Goal: Communication & Community: Ask a question

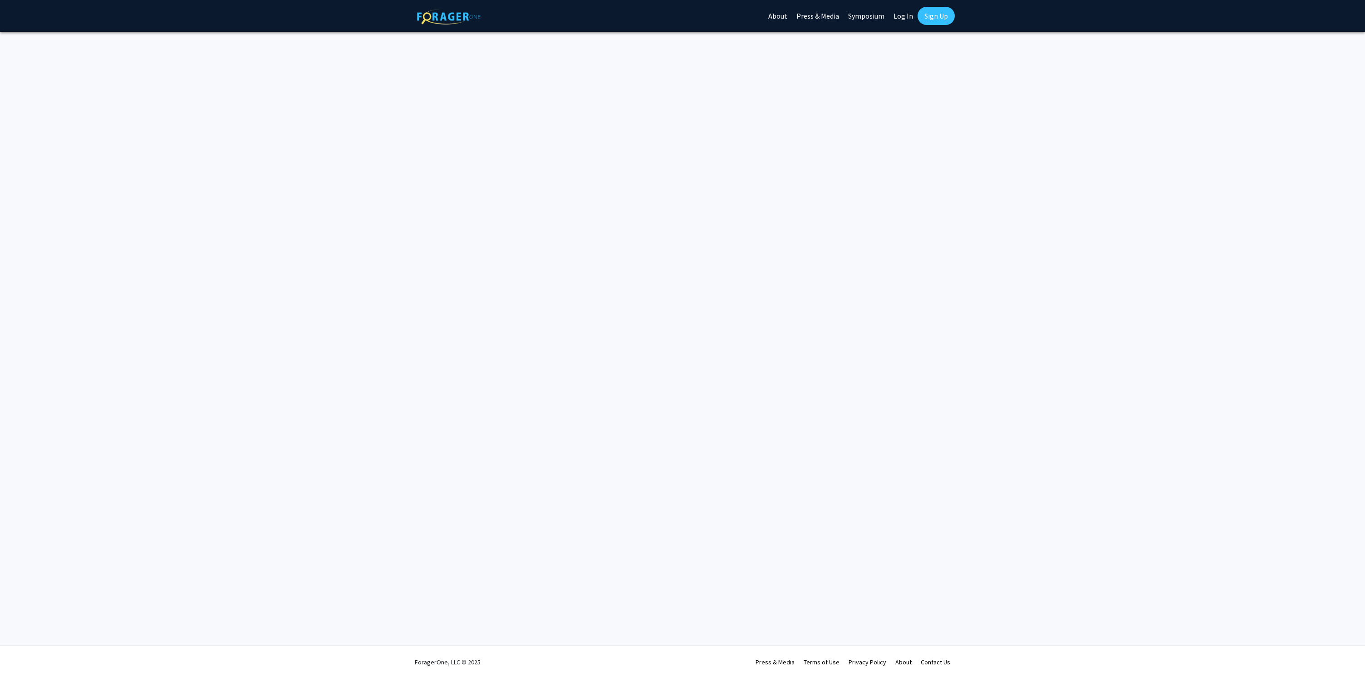
click at [904, 17] on link "Log In" at bounding box center [903, 16] width 29 height 32
select select
click at [909, 15] on link "Log In" at bounding box center [903, 16] width 29 height 32
click at [895, 17] on link "Log In" at bounding box center [903, 16] width 29 height 32
click at [716, 138] on span "Select your institution" at bounding box center [684, 133] width 177 height 19
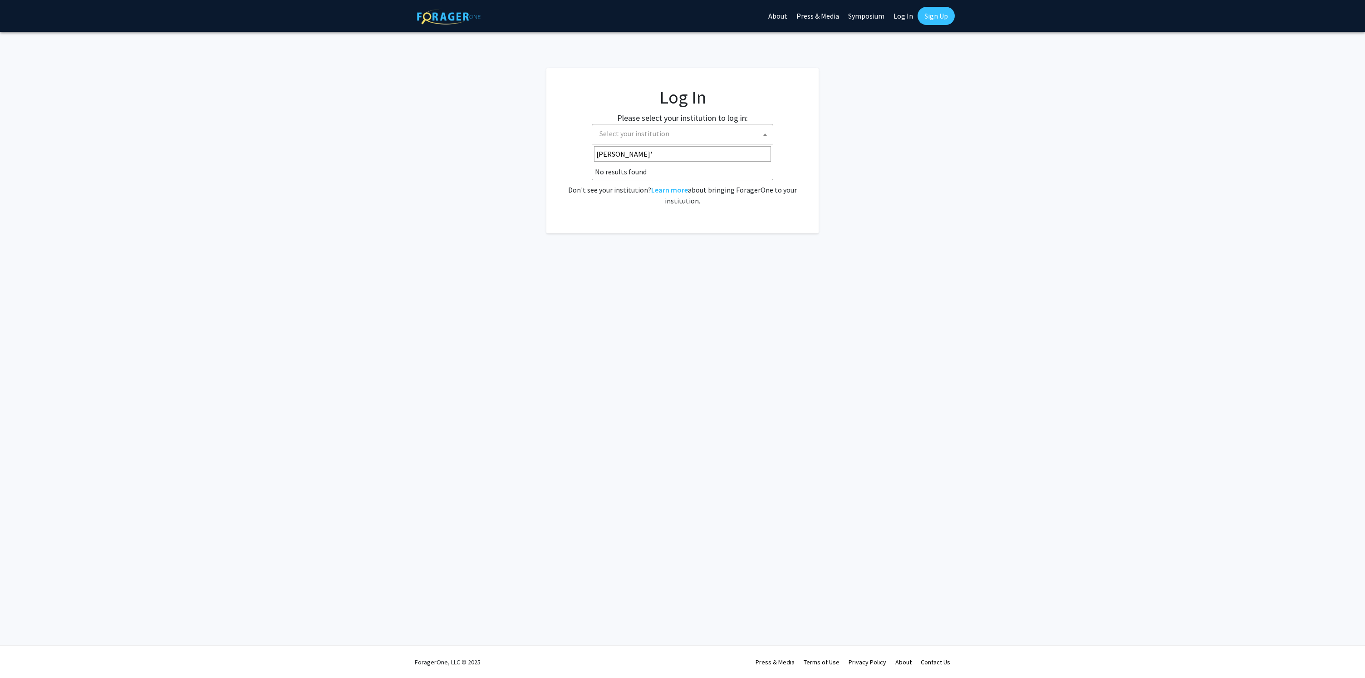
type input "[PERSON_NAME]"
select select "24"
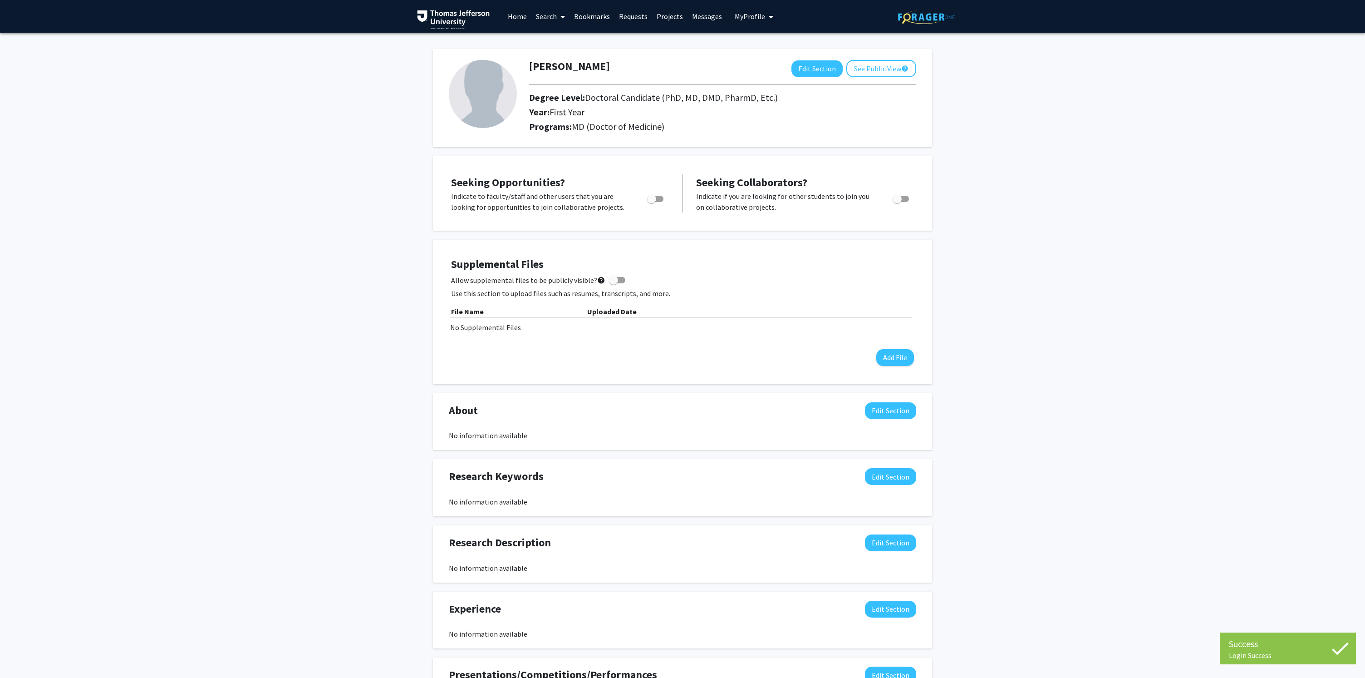
click at [552, 20] on link "Search" at bounding box center [551, 16] width 38 height 32
click at [561, 38] on span "Faculty/Staff" at bounding box center [565, 42] width 67 height 18
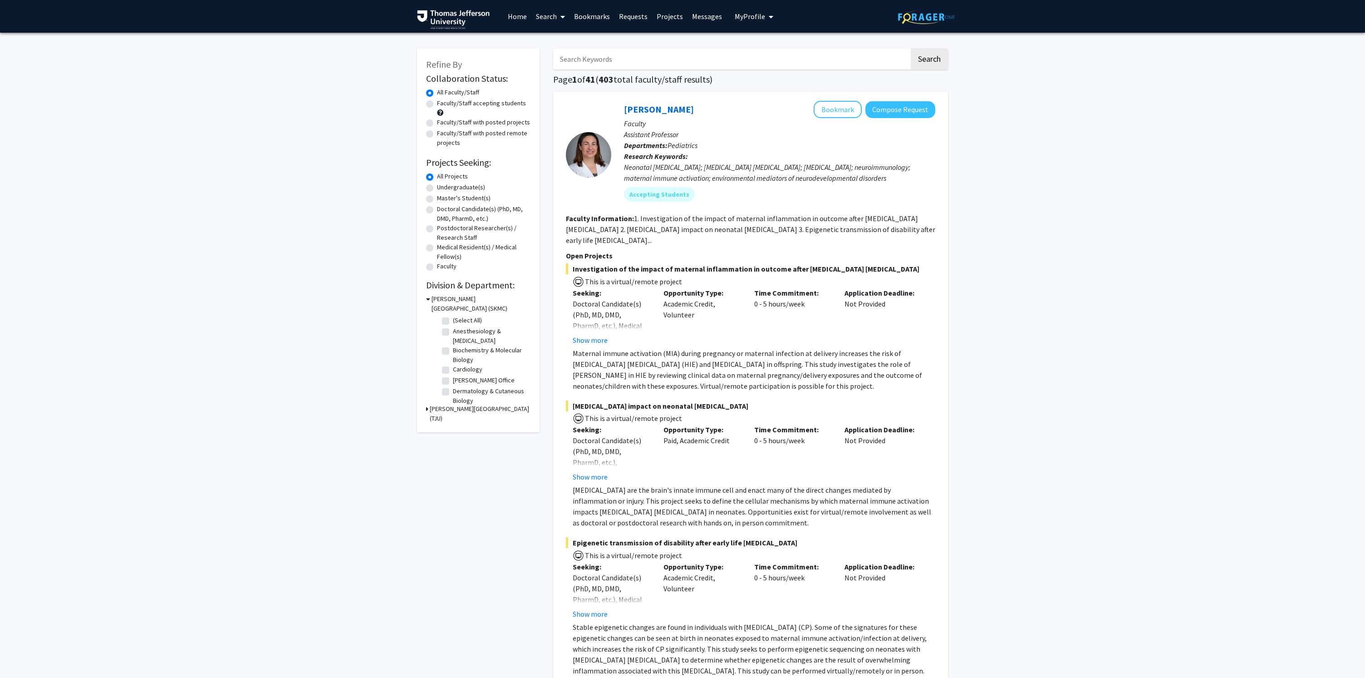
click at [480, 211] on label "Doctoral Candidate(s) (PhD, MD, DMD, PharmD, etc.)" at bounding box center [484, 213] width 94 height 19
click at [443, 210] on input "Doctoral Candidate(s) (PhD, MD, DMD, PharmD, etc.)" at bounding box center [440, 207] width 6 height 6
radio input "true"
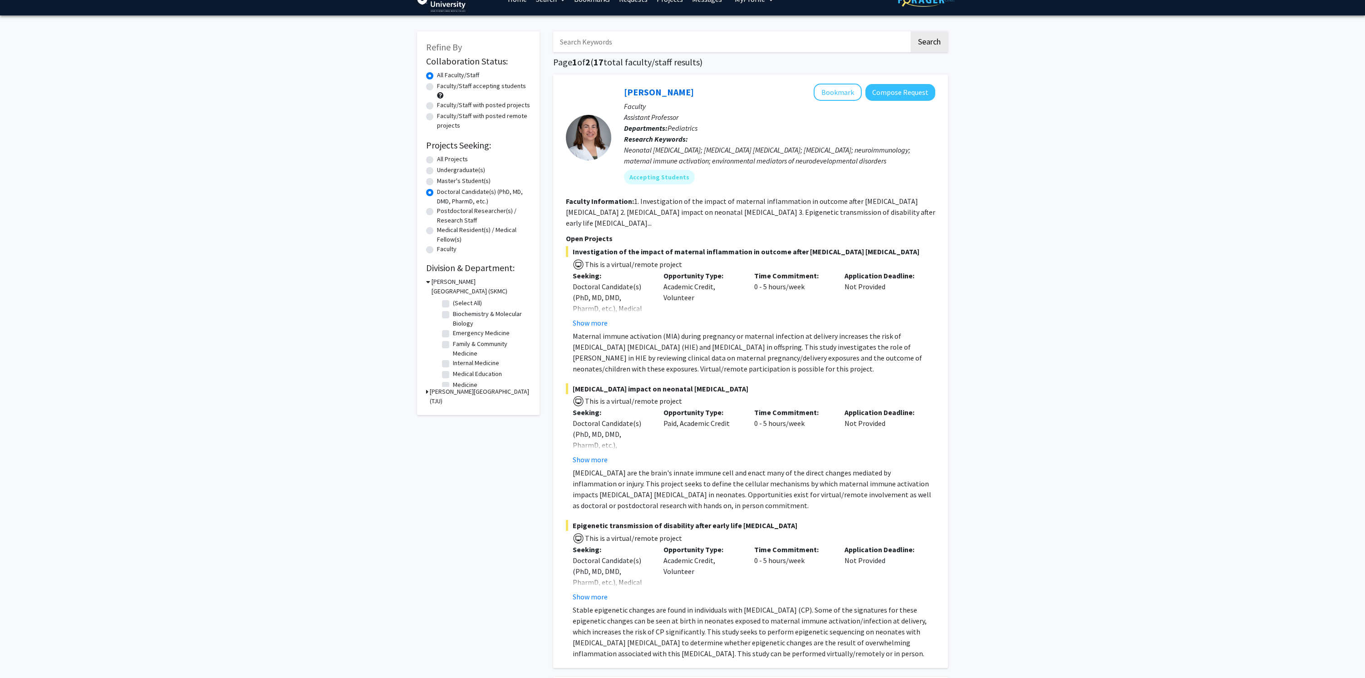
scroll to position [5, 0]
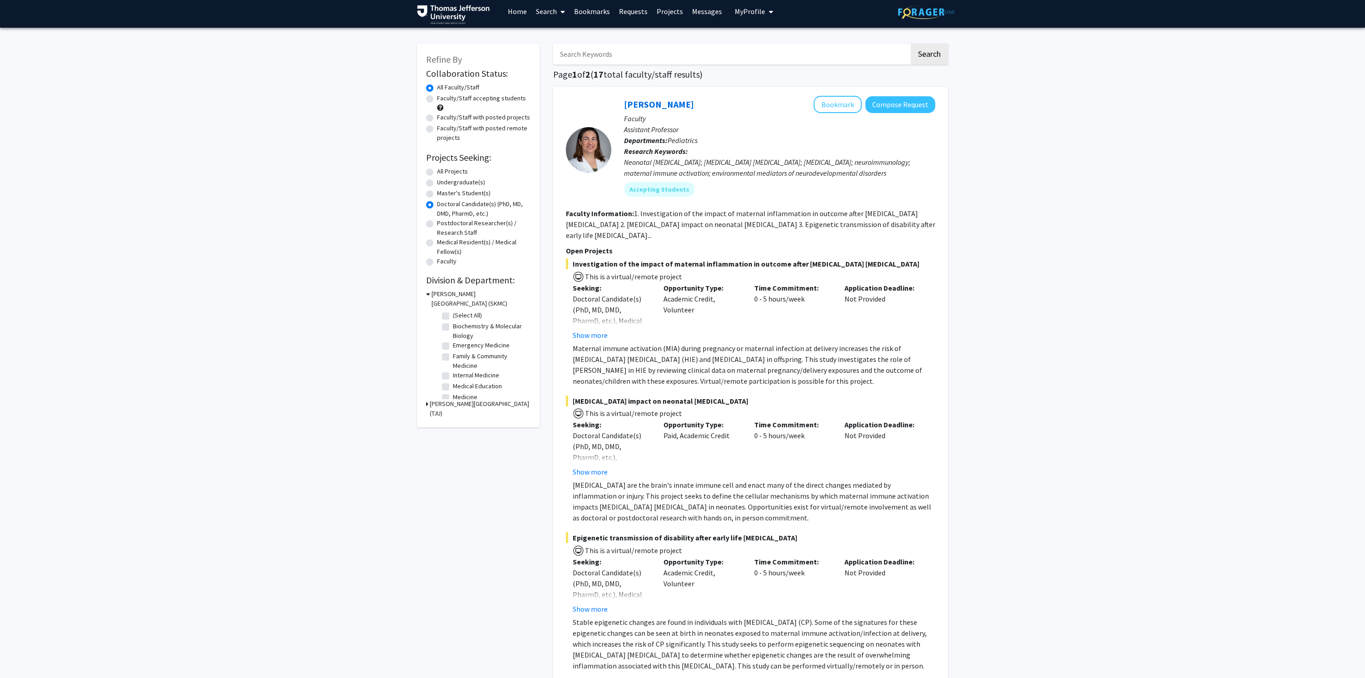
click at [428, 406] on icon at bounding box center [427, 404] width 2 height 10
click at [428, 405] on icon at bounding box center [428, 404] width 4 height 10
click at [437, 173] on label "All Projects" at bounding box center [452, 172] width 31 height 10
click at [437, 172] on input "All Projects" at bounding box center [440, 170] width 6 height 6
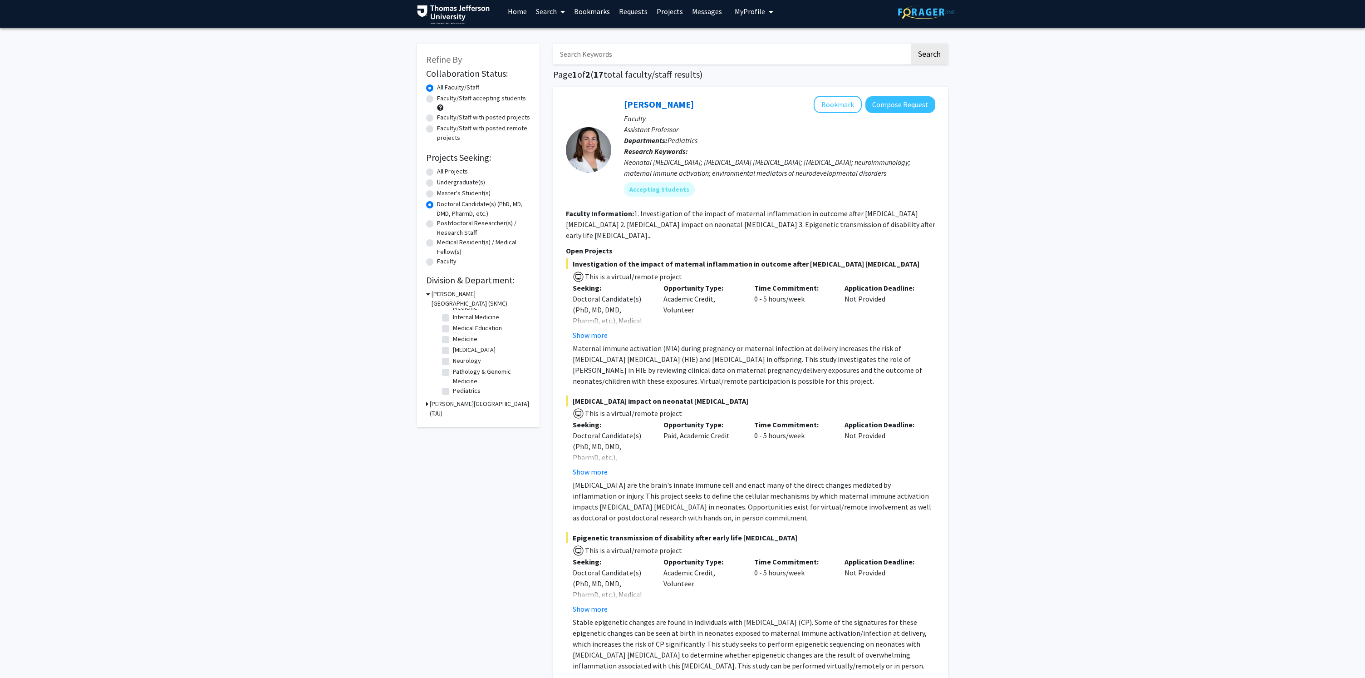
radio input "true"
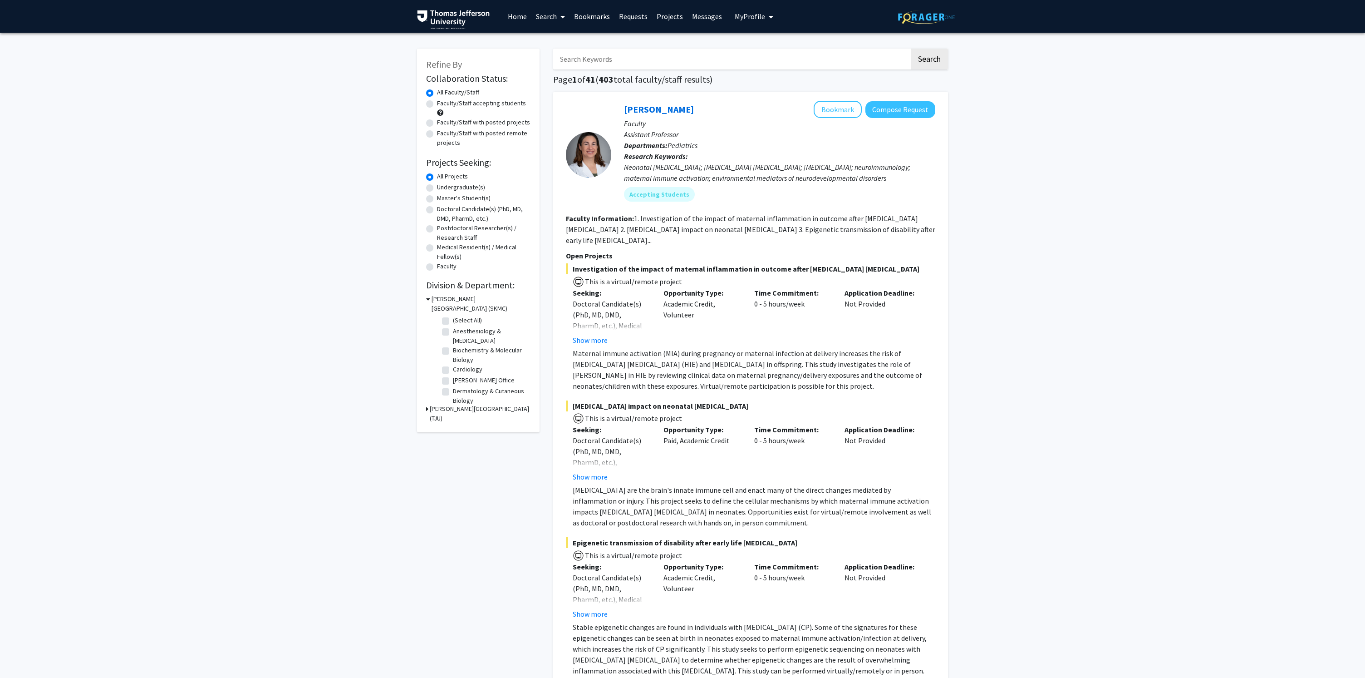
click at [453, 393] on label "Dermatology & Cutaneous Biology" at bounding box center [490, 395] width 75 height 19
click at [453, 392] on input "Dermatology & Cutaneous Biology" at bounding box center [456, 389] width 6 height 6
checkbox input "true"
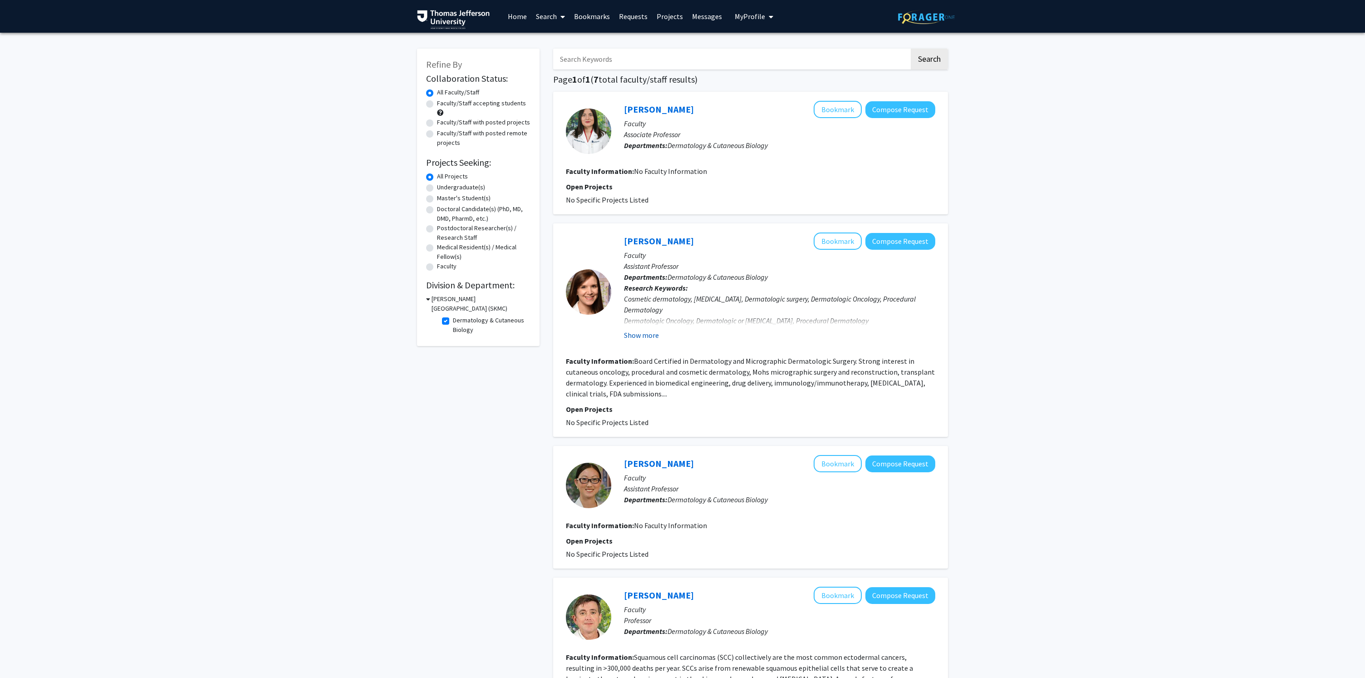
click at [654, 338] on button "Show more" at bounding box center [641, 335] width 35 height 11
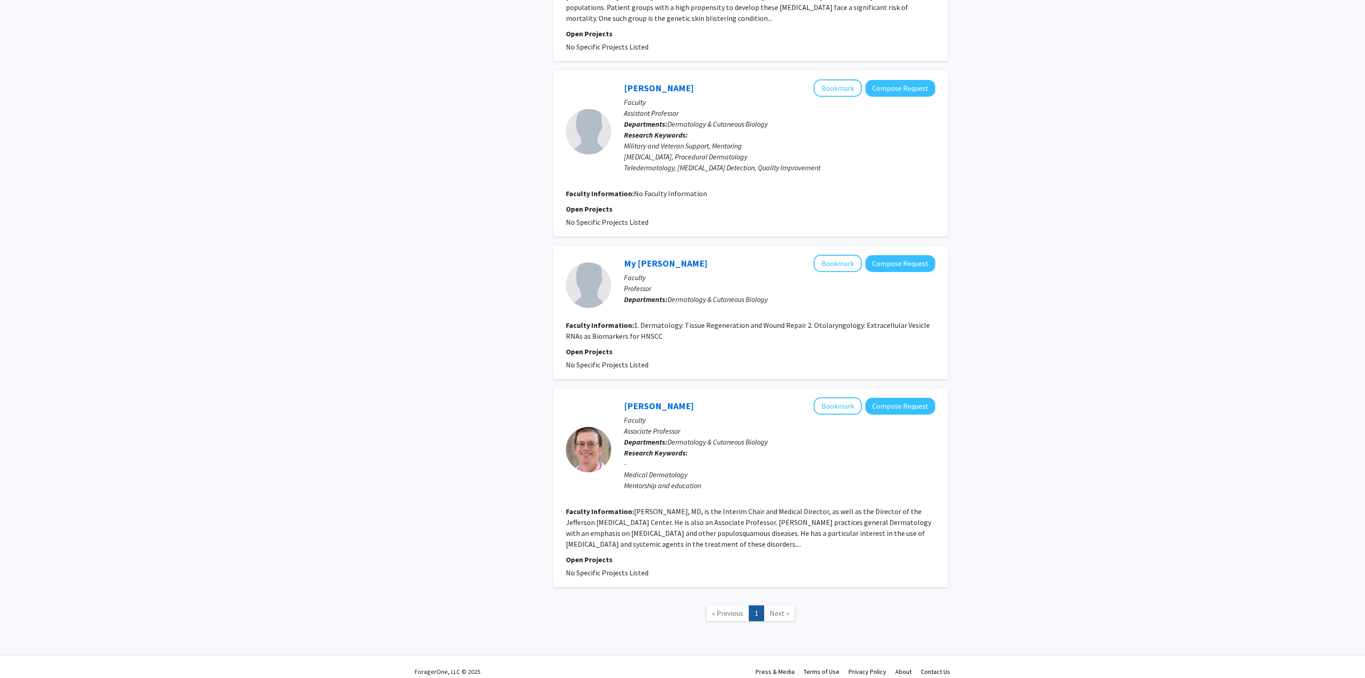
scroll to position [747, 0]
click at [679, 527] on fg-read-more "Matthew S. Keller, MD, is the Interim Chair and Medical Director, as well as th…" at bounding box center [748, 528] width 365 height 42
click at [777, 517] on fg-read-more "Matthew S. Keller, MD, is the Interim Chair and Medical Director, as well as th…" at bounding box center [748, 528] width 365 height 42
click at [643, 540] on section "Faculty Information: Matthew S. Keller, MD, is the Interim Chair and Medical Di…" at bounding box center [751, 528] width 370 height 44
drag, startPoint x: 817, startPoint y: 528, endPoint x: 869, endPoint y: 520, distance: 52.8
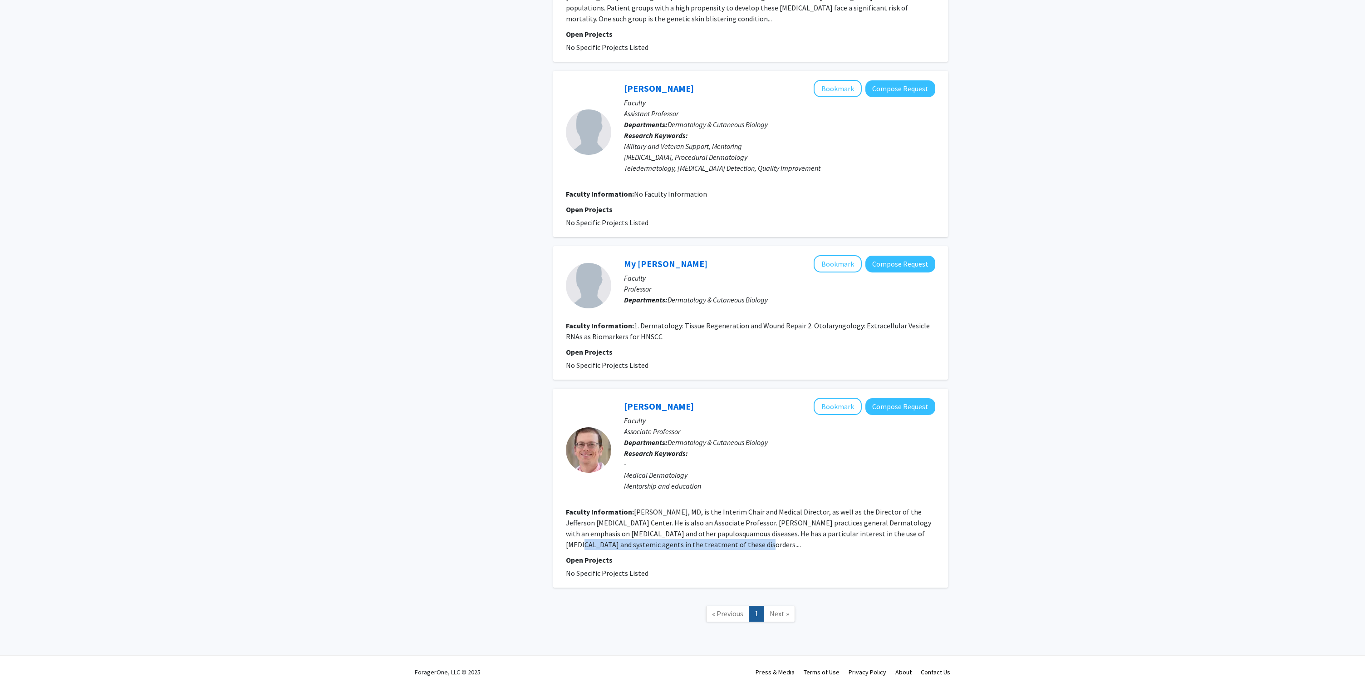
click at [869, 520] on section "Faculty Information: Matthew S. Keller, MD, is the Interim Chair and Medical Di…" at bounding box center [751, 528] width 370 height 44
click at [869, 520] on fg-read-more "Matthew S. Keller, MD, is the Interim Chair and Medical Director, as well as th…" at bounding box center [748, 528] width 365 height 42
click at [851, 399] on button "Bookmark" at bounding box center [838, 406] width 48 height 17
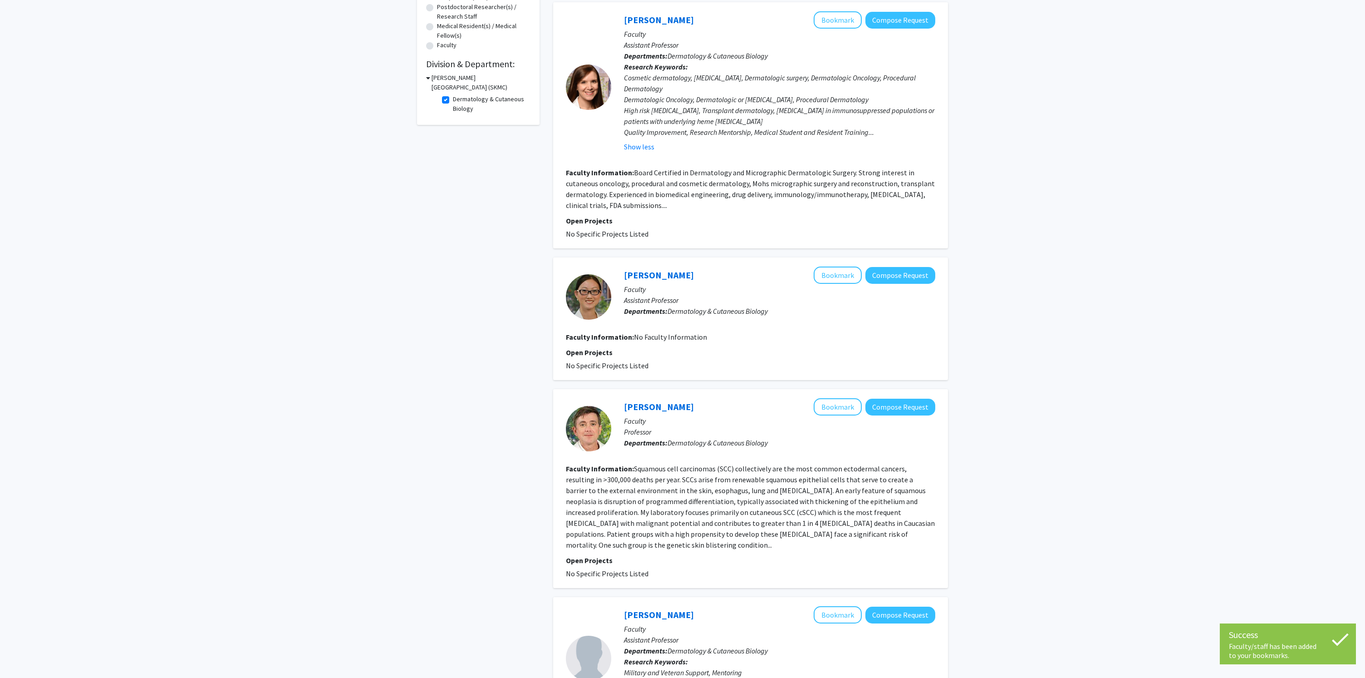
scroll to position [221, 0]
click at [843, 276] on button "Bookmark" at bounding box center [838, 274] width 48 height 17
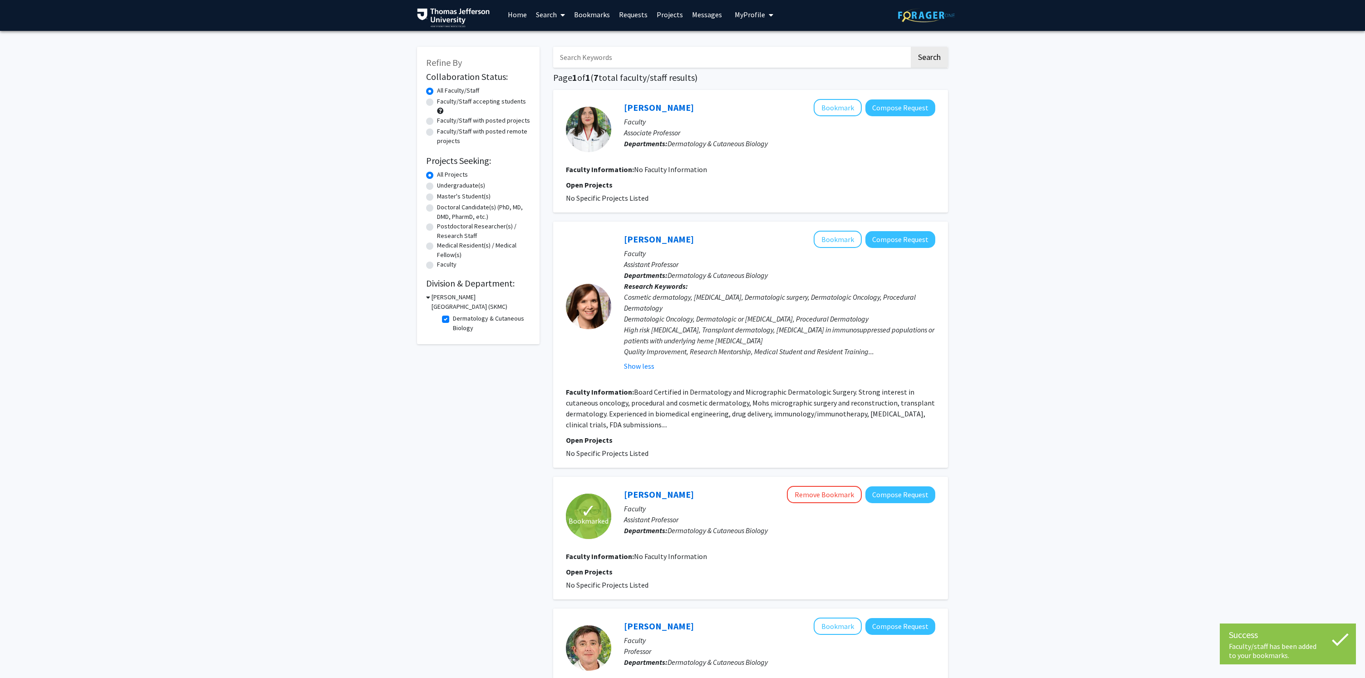
scroll to position [0, 0]
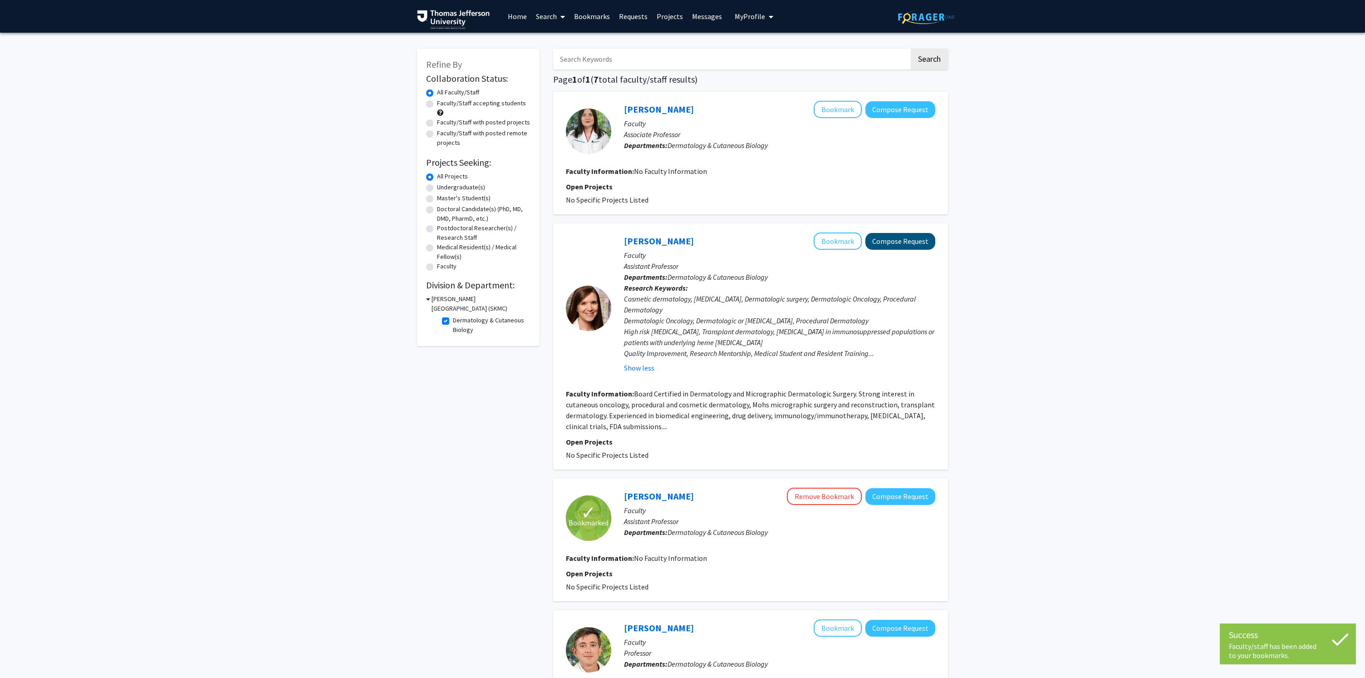
click at [883, 247] on button "Compose Request" at bounding box center [901, 241] width 70 height 17
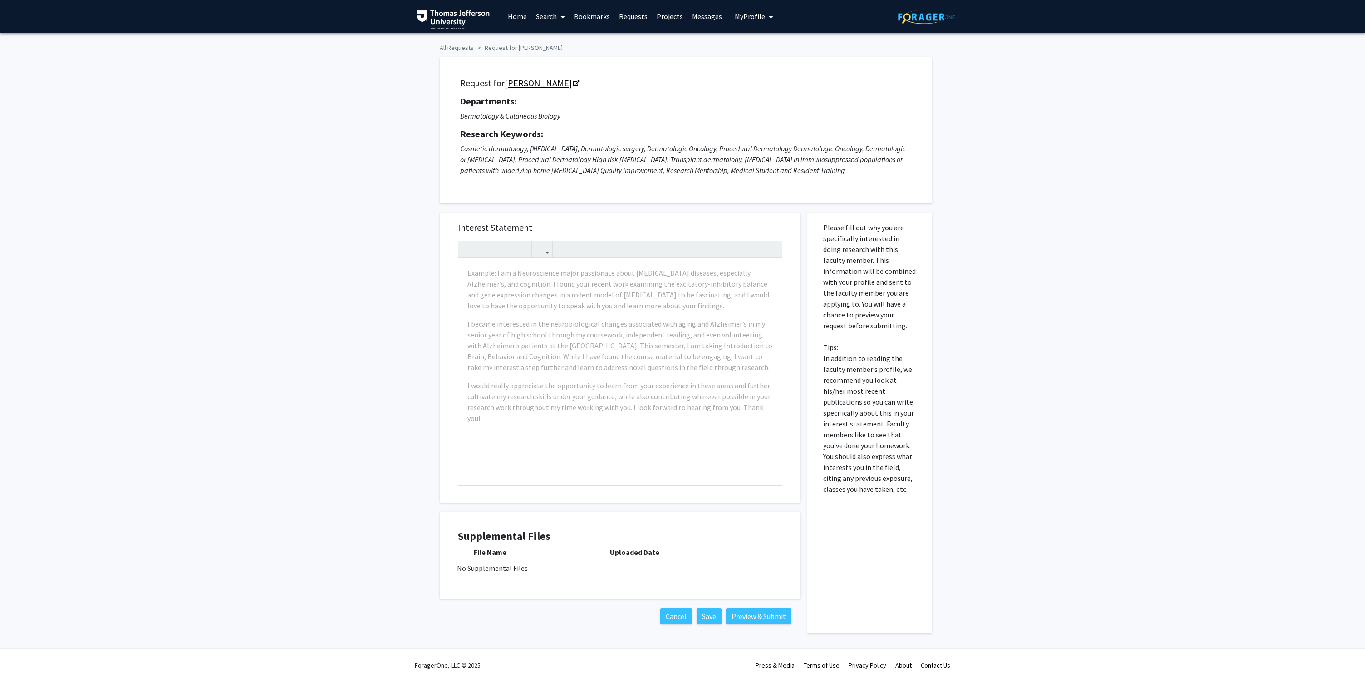
click at [579, 85] on link "Stephanie Jackson-Cullison" at bounding box center [542, 82] width 74 height 11
click at [976, 244] on div "All Requests Request for Stephanie Jackson-Cullison Request for Stephanie Jacks…" at bounding box center [682, 343] width 1365 height 621
drag, startPoint x: 504, startPoint y: 86, endPoint x: 608, endPoint y: 85, distance: 104.0
click at [608, 85] on h5 "Request for Stephanie Jackson-Cullison" at bounding box center [686, 83] width 452 height 11
copy h5 "Stephanie Jackson-Cullison"
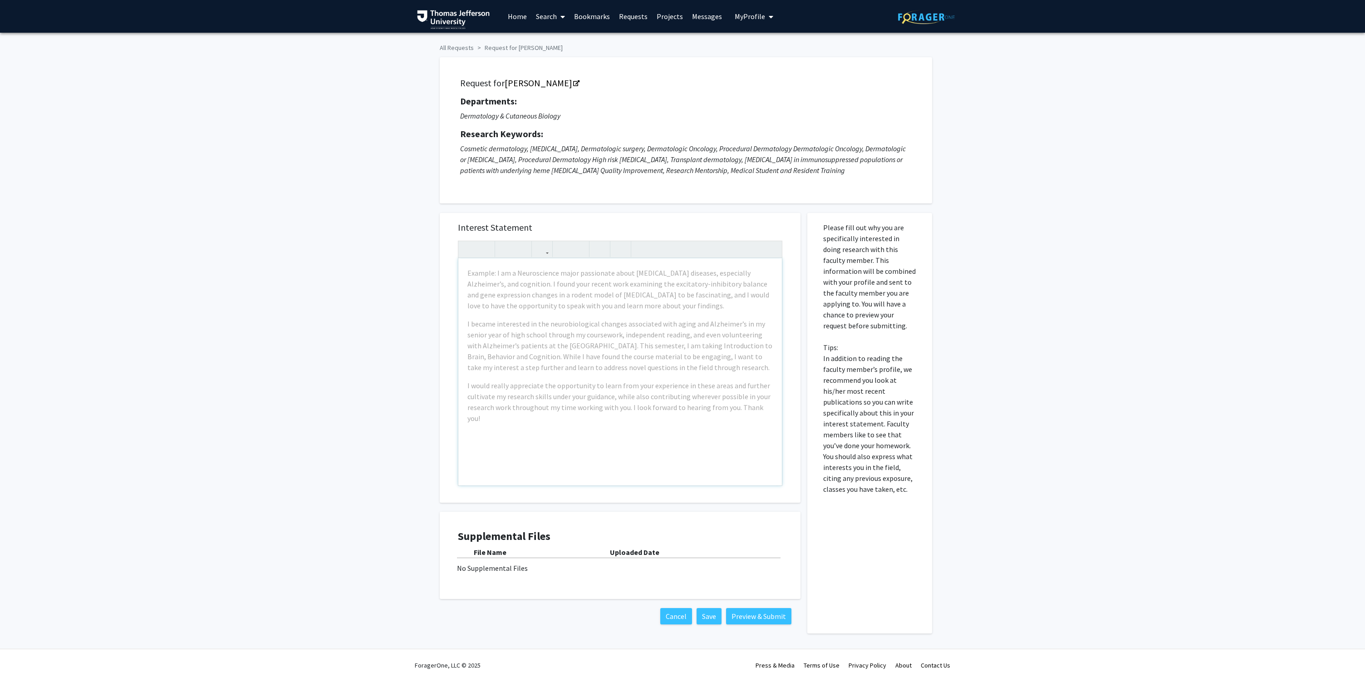
click at [674, 376] on div "Example: I am a Neuroscience major passionate about neurodegenerative diseases,…" at bounding box center [620, 371] width 324 height 227
click at [965, 341] on div "All Requests Request for Stephanie Jackson-Cullison Request for Stephanie Jacks…" at bounding box center [682, 343] width 1365 height 621
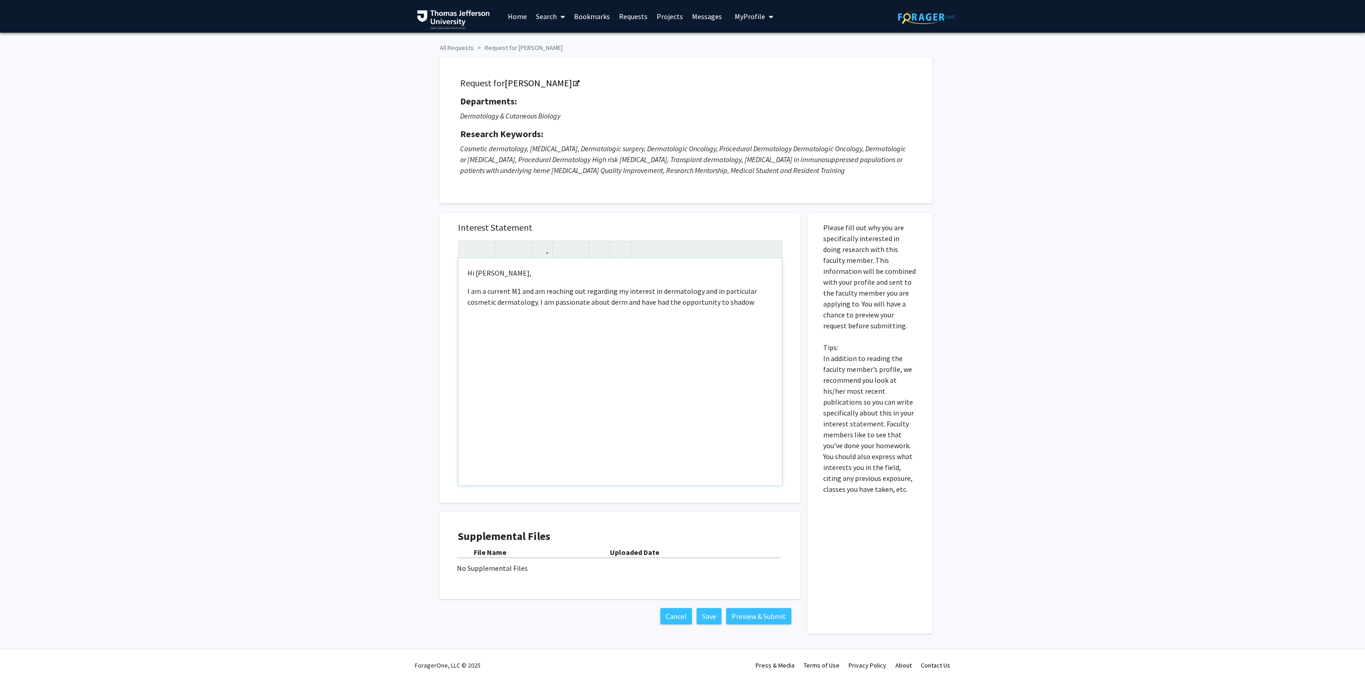
click at [615, 303] on p "I am a current M1 and am reaching out regarding my interest in dermatology and …" at bounding box center [621, 297] width 306 height 22
drag, startPoint x: 615, startPoint y: 303, endPoint x: 761, endPoint y: 304, distance: 145.7
click at [761, 304] on p "I am a current M1 and am reaching out regarding my interest in dermatology and …" at bounding box center [621, 297] width 306 height 22
type textarea "<p>Hi Dr. Jackson-Cullison,</p><p>I am a current M1 and am reaching out regardi…"
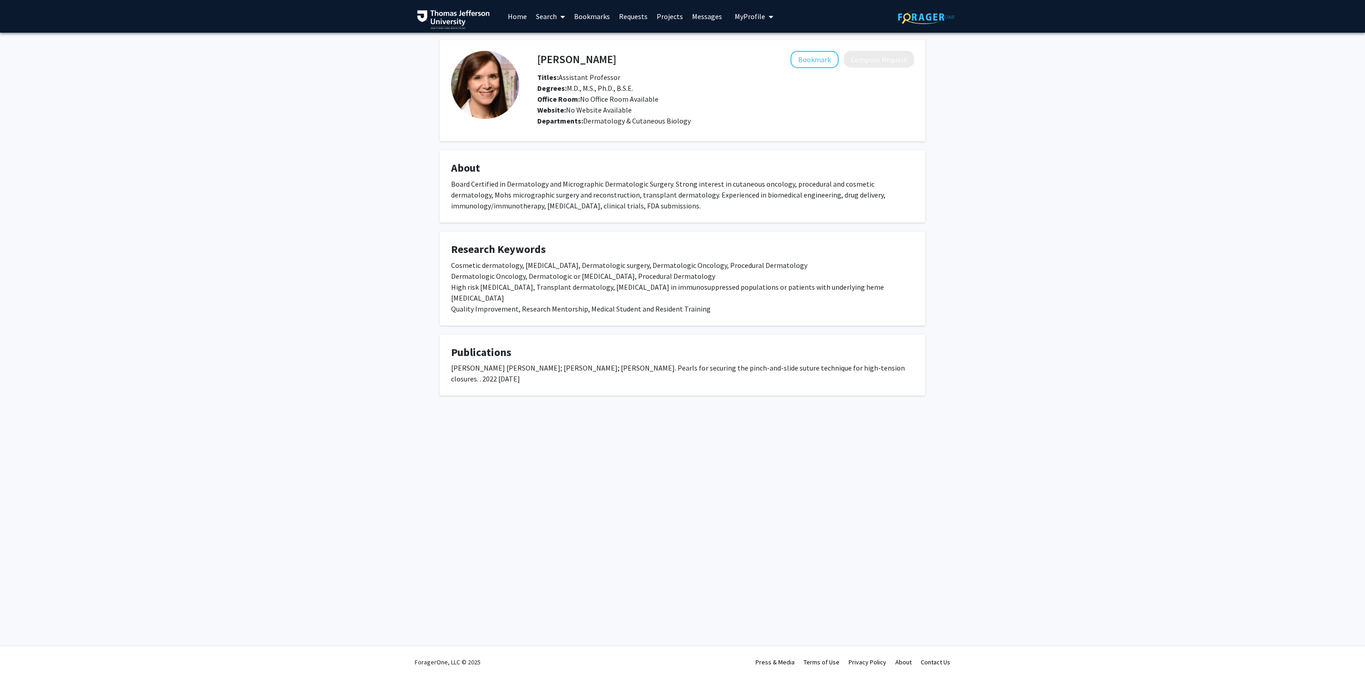
click at [539, 362] on div "Stephanie R Jackson Cullison; Panayiota Govas; Bryan T Carroll. Pearls for secu…" at bounding box center [682, 373] width 463 height 22
click at [862, 0] on div "Skip navigation Home Search Bookmarks Requests Projects Messages My Profile Ben…" at bounding box center [682, 16] width 545 height 33
